Goal: Task Accomplishment & Management: Use online tool/utility

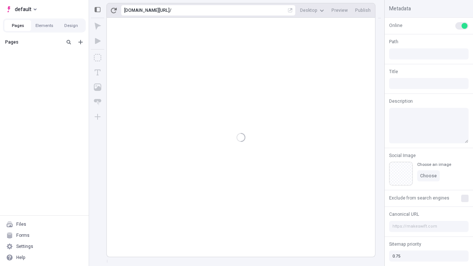
type input "/deep-link-deserunt"
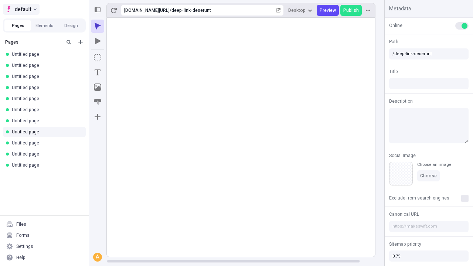
click at [21, 9] on span "default" at bounding box center [23, 9] width 17 height 9
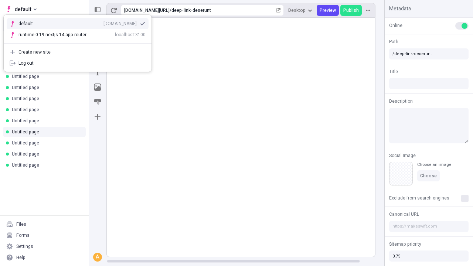
click at [78, 52] on div "Create new site" at bounding box center [81, 52] width 127 height 6
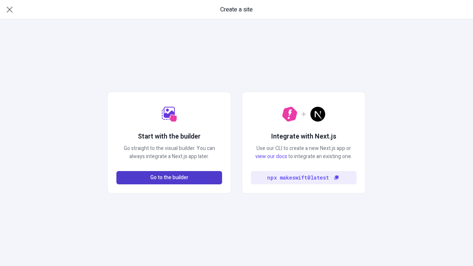
click at [169, 178] on span "Go to the builder" at bounding box center [169, 178] width 38 height 8
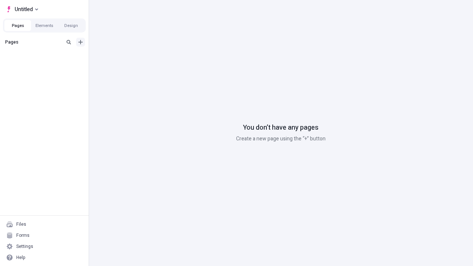
click at [80, 42] on icon "Add new" at bounding box center [80, 42] width 4 height 4
click at [120, 57] on span "Blank page" at bounding box center [124, 57] width 46 height 6
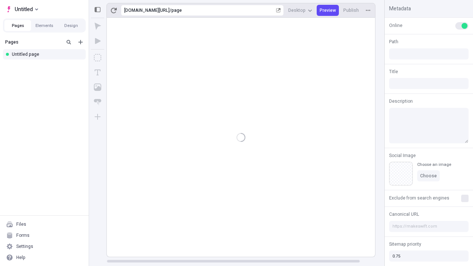
type input "/page"
click at [97, 58] on icon "Box" at bounding box center [97, 57] width 7 height 7
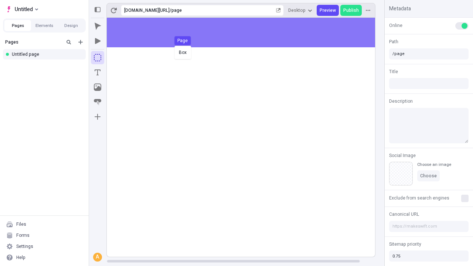
click at [248, 32] on div "Box Page" at bounding box center [236, 133] width 473 height 266
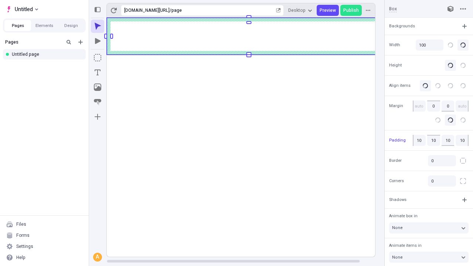
click at [97, 87] on icon "Image" at bounding box center [97, 86] width 7 height 7
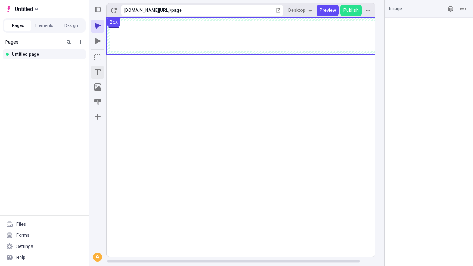
click at [97, 72] on icon "Text" at bounding box center [98, 72] width 6 height 6
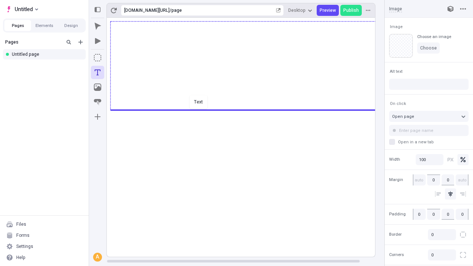
click at [248, 109] on div "Text" at bounding box center [236, 133] width 473 height 266
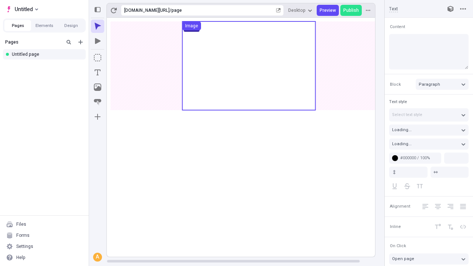
type input "18"
type input "1.5"
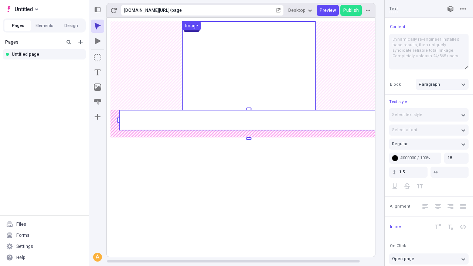
click at [248, 120] on rect at bounding box center [248, 120] width 258 height 20
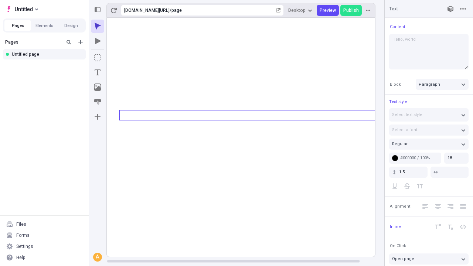
type textarea "Hello, world!"
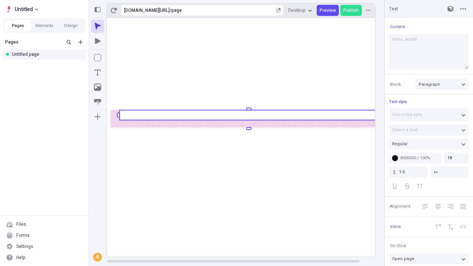
click at [97, 87] on icon "Image" at bounding box center [97, 86] width 7 height 7
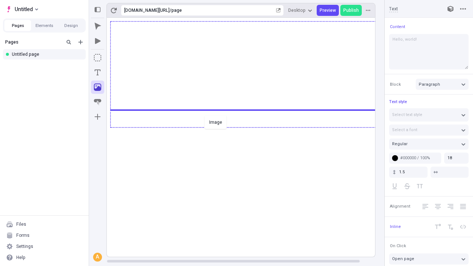
click at [248, 127] on div "Image" at bounding box center [236, 133] width 473 height 266
